Goal: Transaction & Acquisition: Purchase product/service

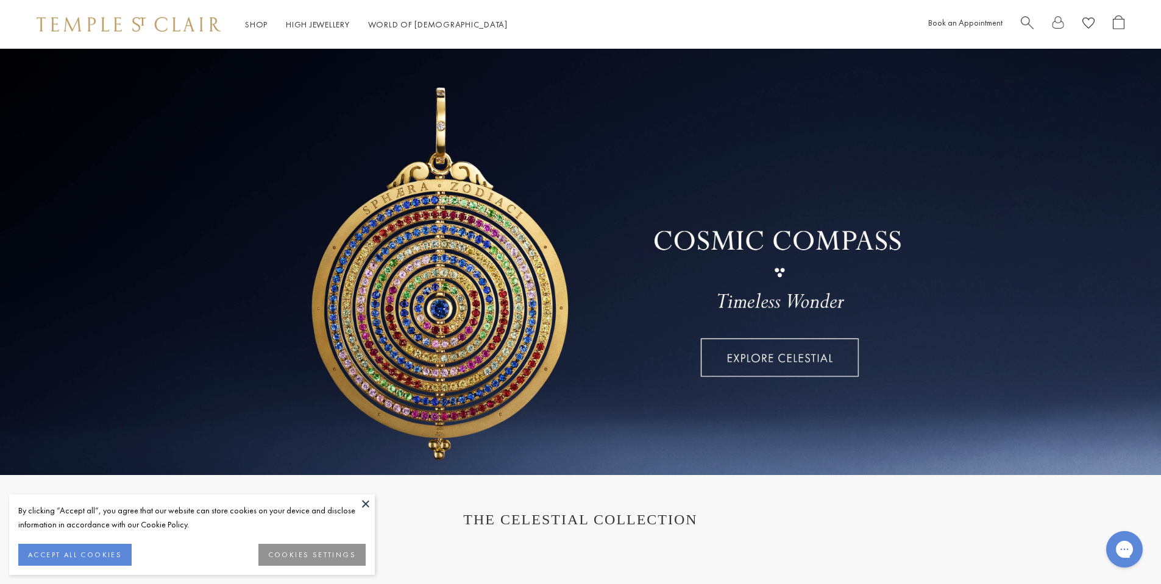
click at [1023, 23] on span "Search" at bounding box center [1027, 21] width 13 height 13
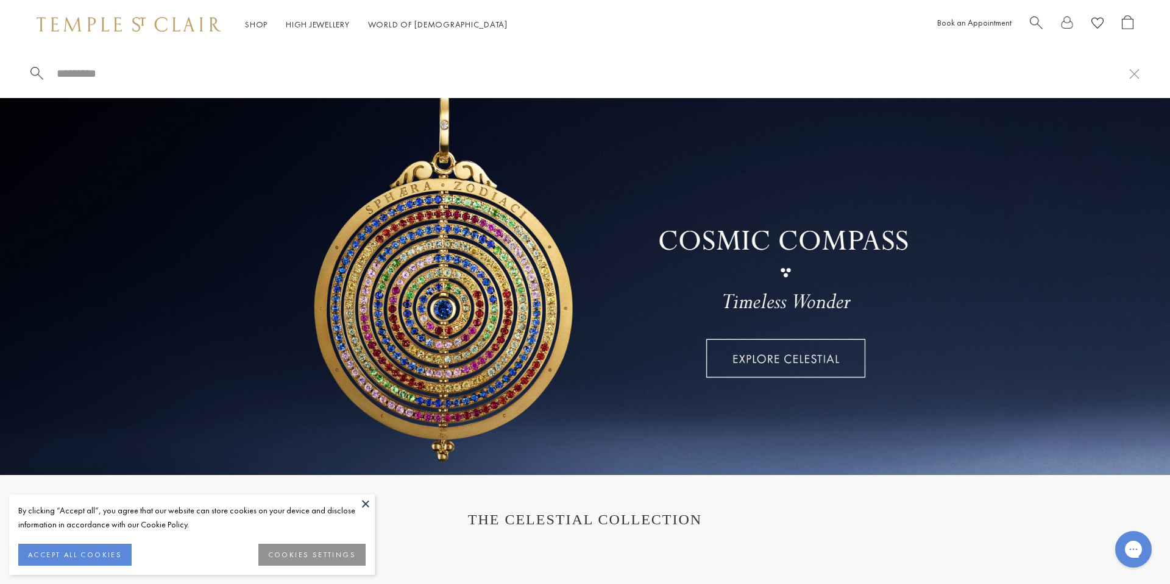
paste input "**********"
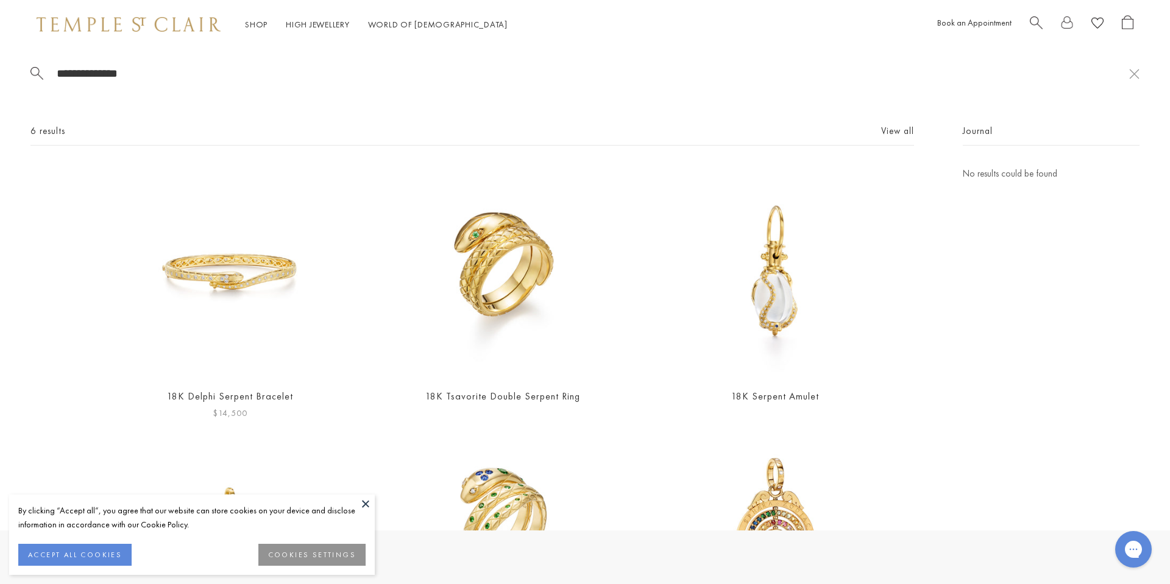
type input "**********"
click at [229, 267] on img at bounding box center [229, 271] width 211 height 211
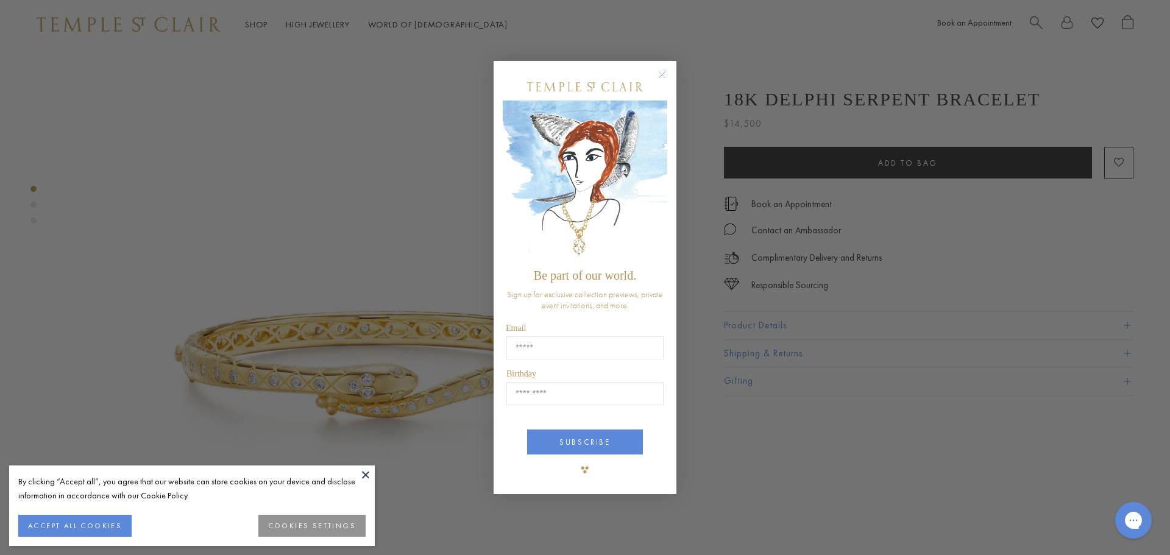
click at [662, 71] on circle "Close dialog" at bounding box center [662, 74] width 15 height 15
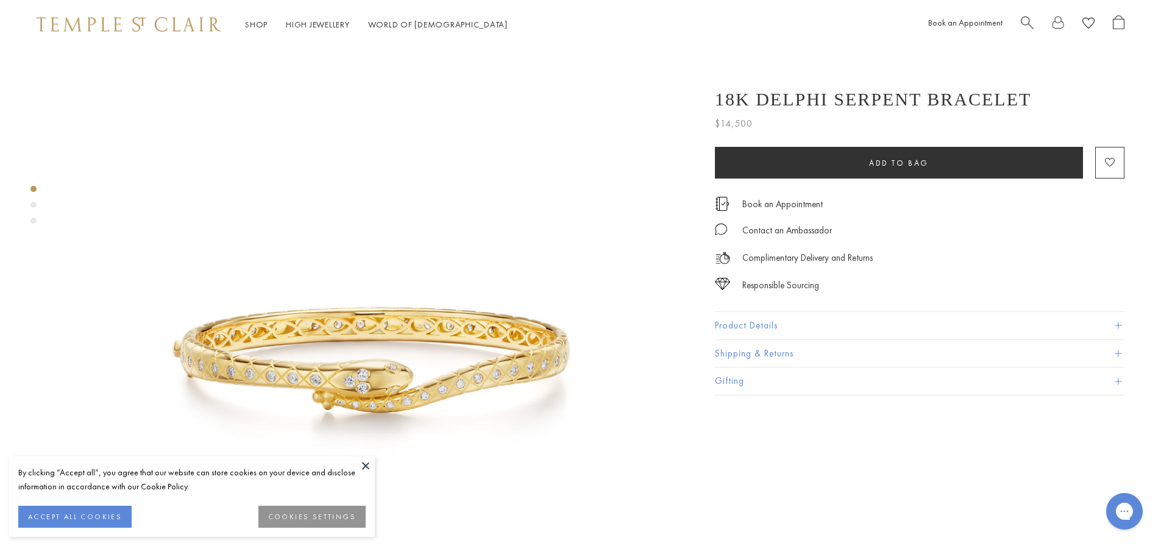
click at [100, 520] on button "ACCEPT ALL COOKIES" at bounding box center [74, 517] width 113 height 22
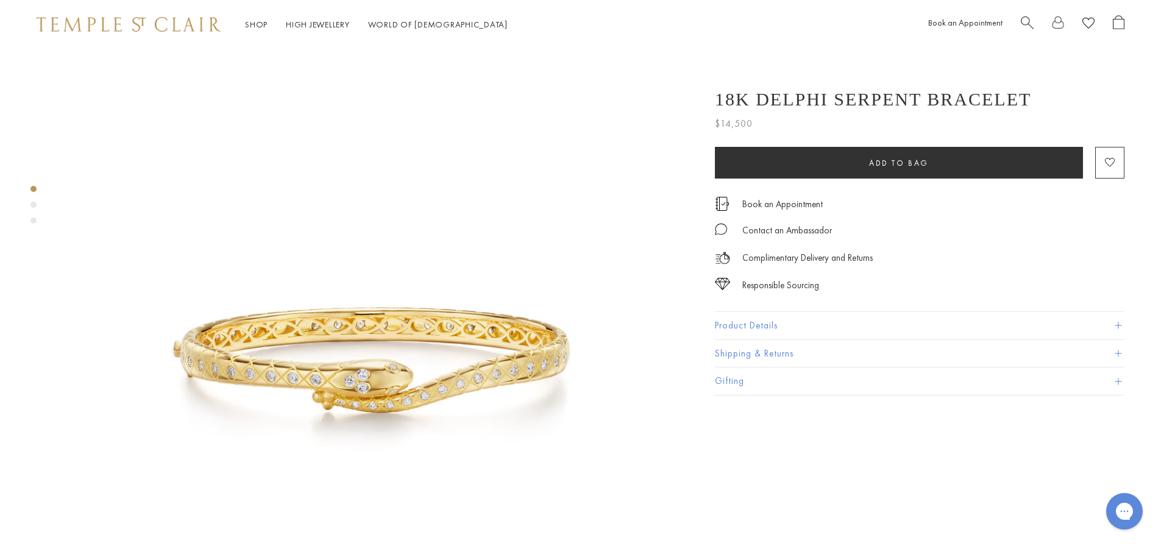
click at [870, 327] on button "Product Details" at bounding box center [919, 325] width 409 height 27
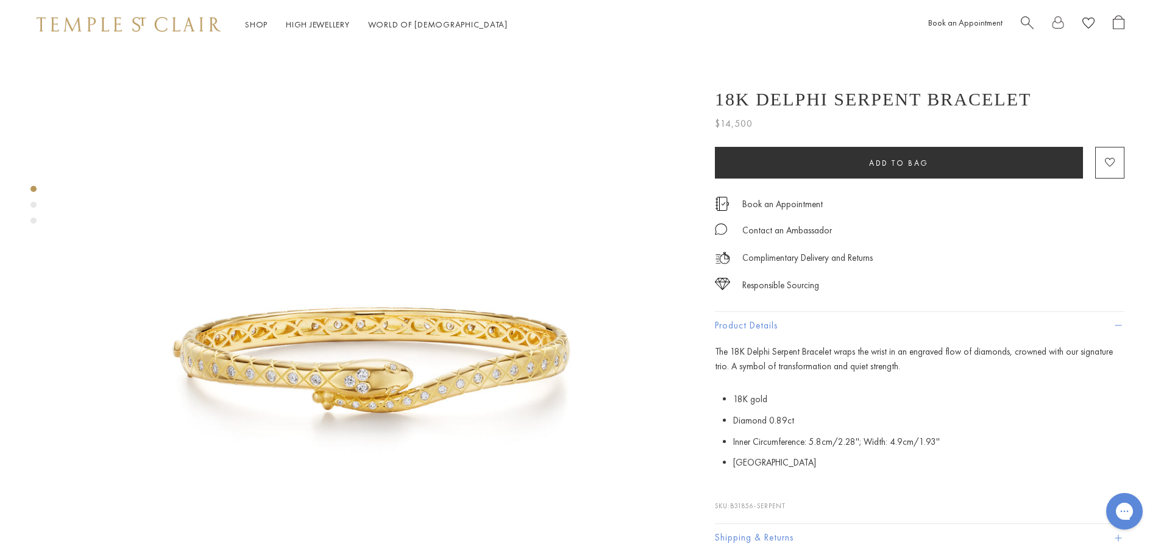
click at [413, 321] on img at bounding box center [373, 361] width 625 height 624
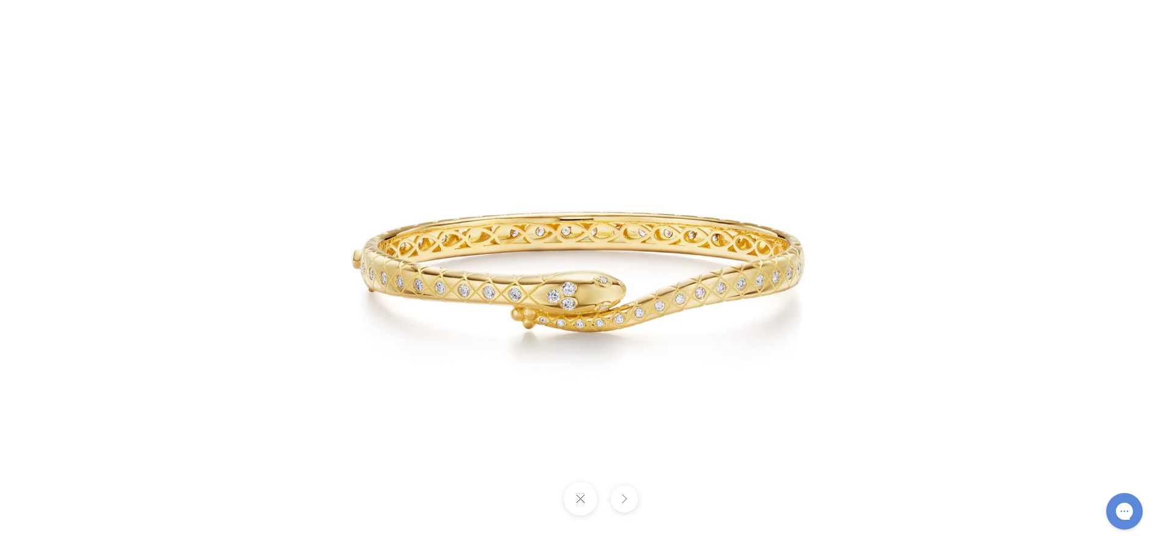
click at [628, 489] on button at bounding box center [624, 498] width 27 height 27
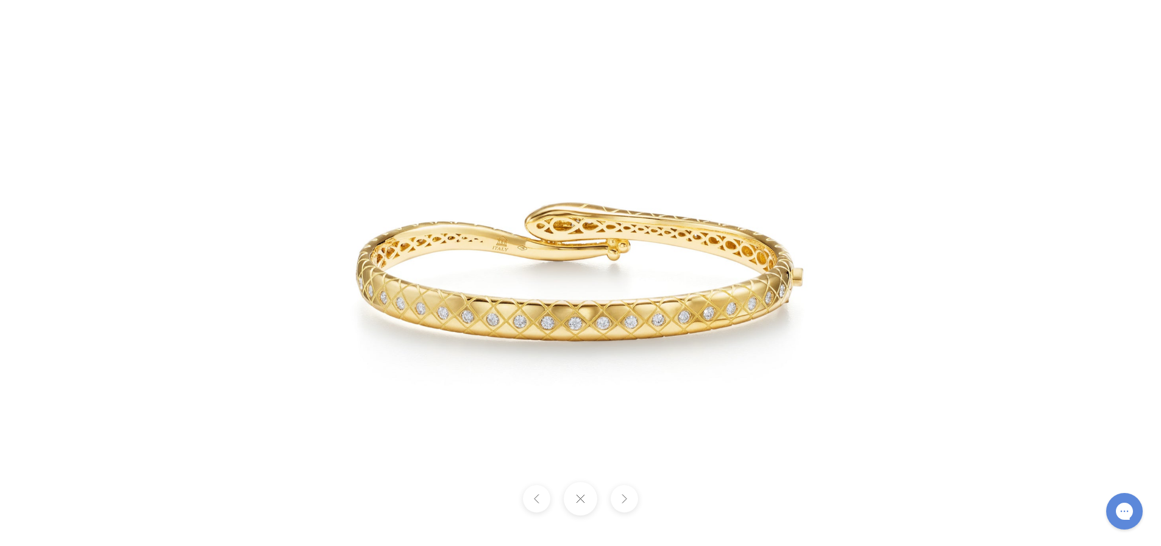
click at [628, 324] on img at bounding box center [580, 273] width 712 height 712
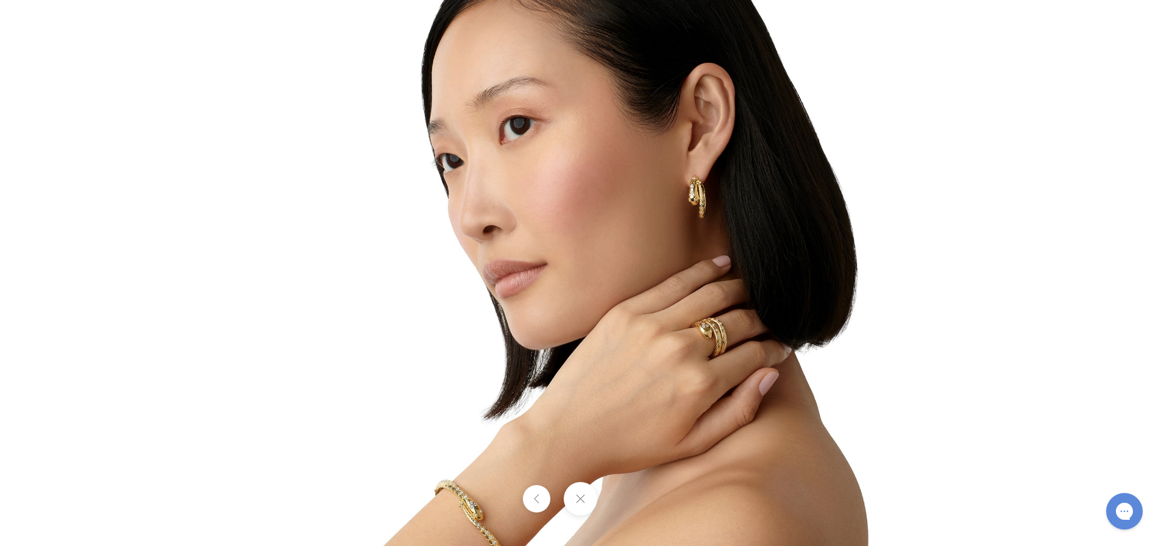
click at [576, 500] on button at bounding box center [581, 499] width 34 height 34
